Goal: Check status: Check status

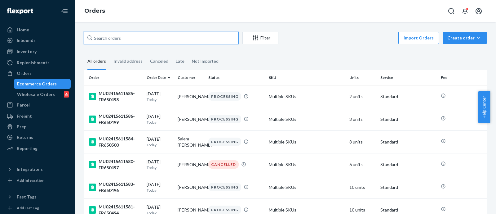
click at [184, 37] on input "text" at bounding box center [161, 38] width 155 height 12
paste input "MU02415600727"
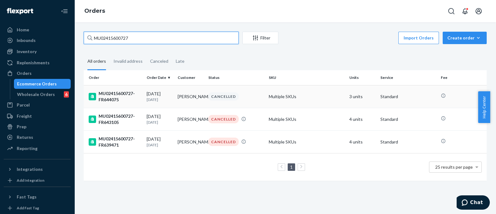
type input "MU02415600727"
click at [121, 90] on div "MU02415600727-FR644075" at bounding box center [115, 96] width 53 height 12
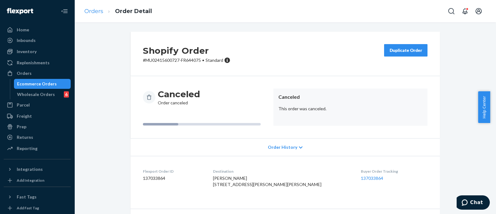
click at [96, 11] on link "Orders" at bounding box center [93, 11] width 19 height 7
